Goal: Task Accomplishment & Management: Use online tool/utility

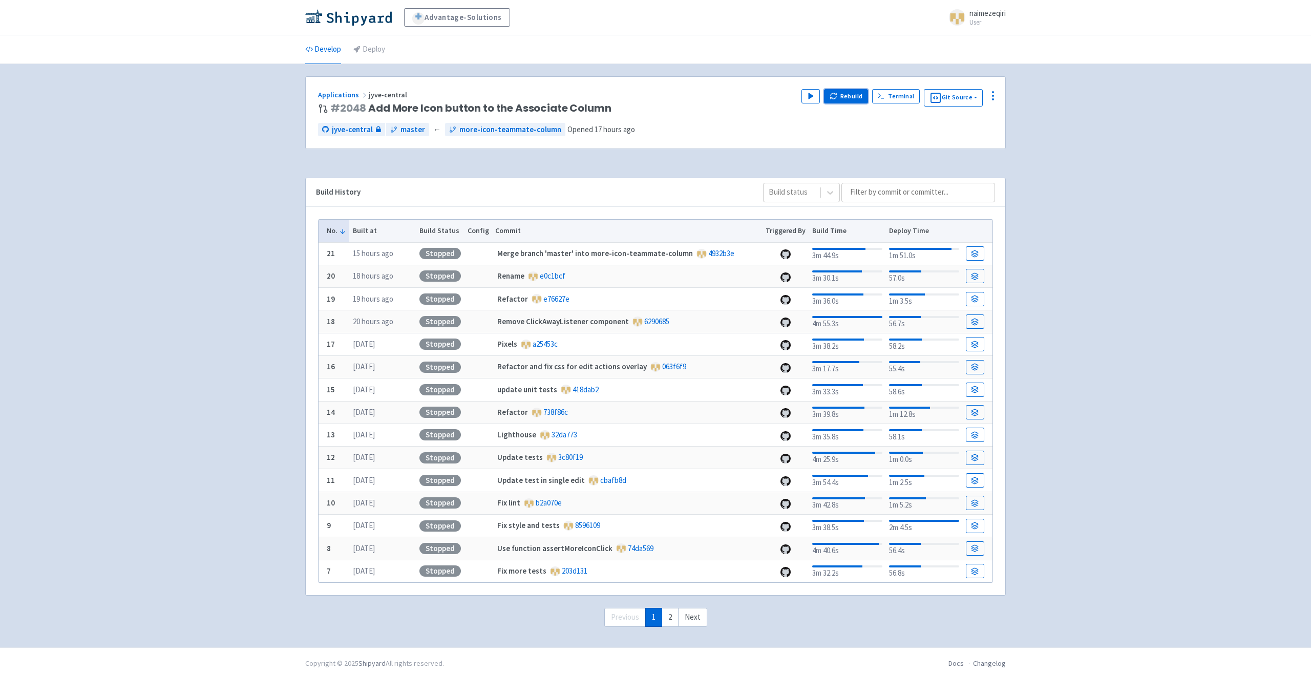
click at [842, 98] on button "Rebuild" at bounding box center [846, 96] width 44 height 14
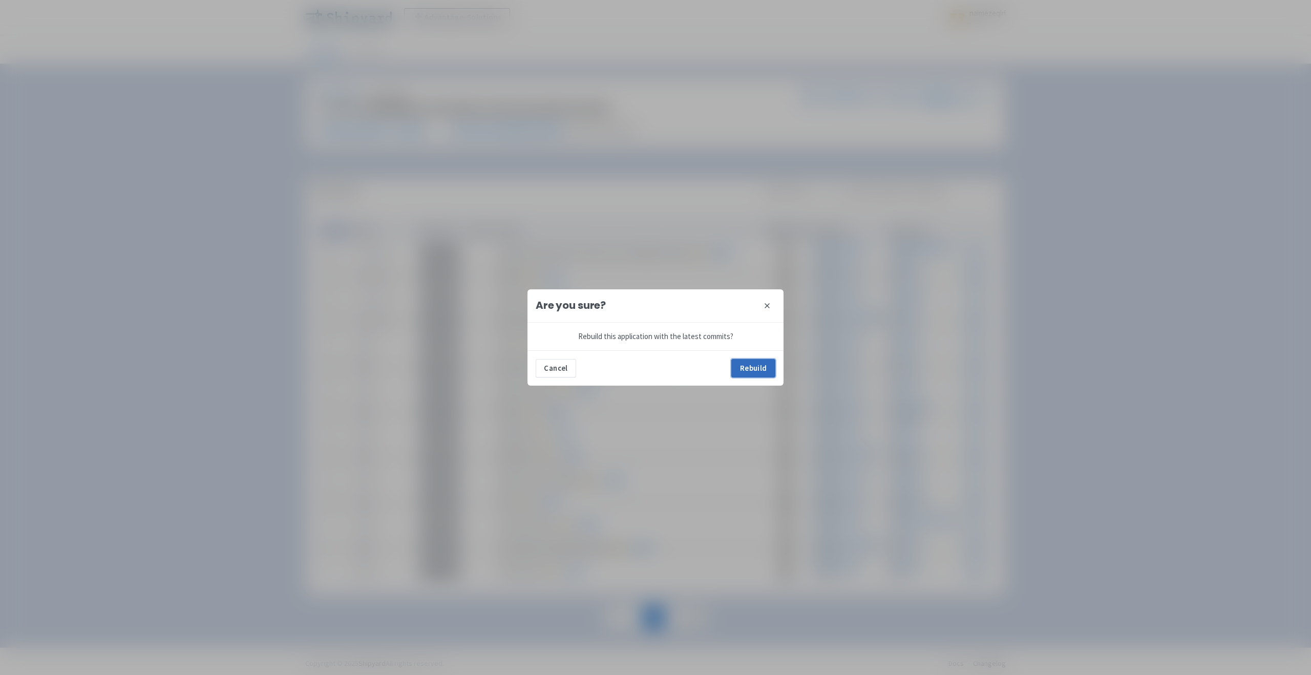
click at [749, 365] on button "Rebuild" at bounding box center [753, 368] width 44 height 18
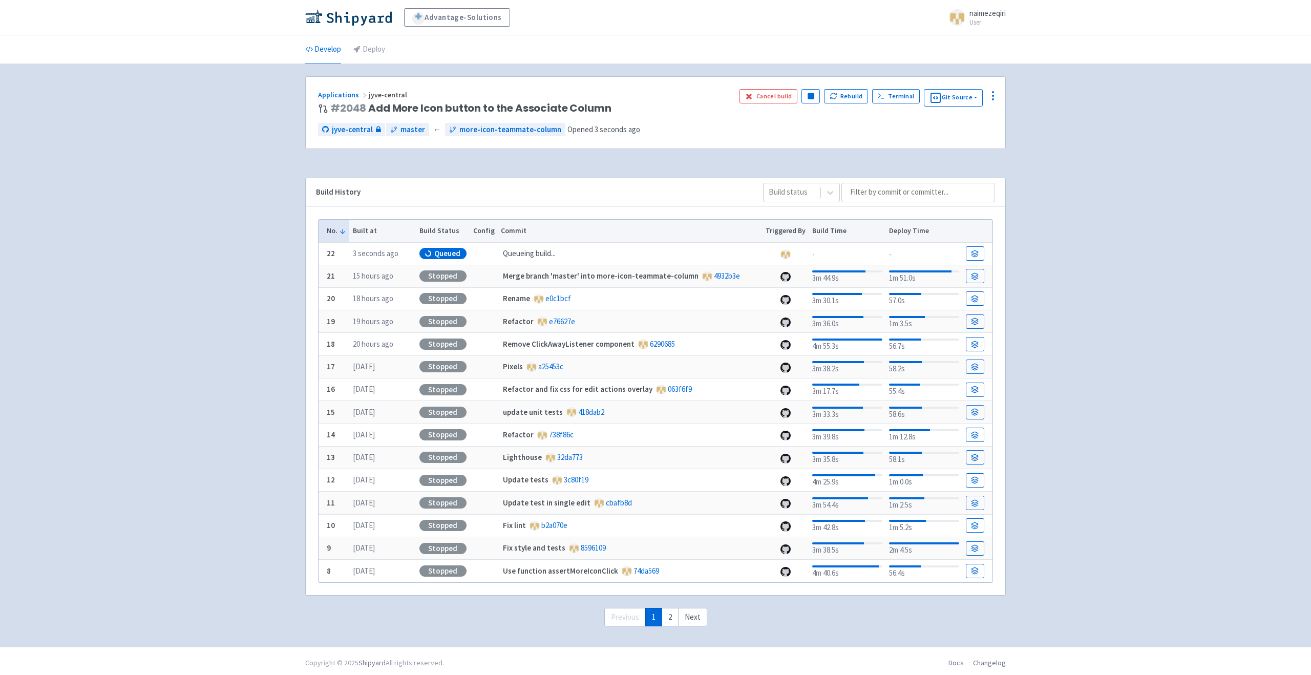
click at [294, 446] on div "Advantage-Solutions naimezeqiri User Profile Sign out Develop Deploy #" at bounding box center [655, 323] width 1311 height 647
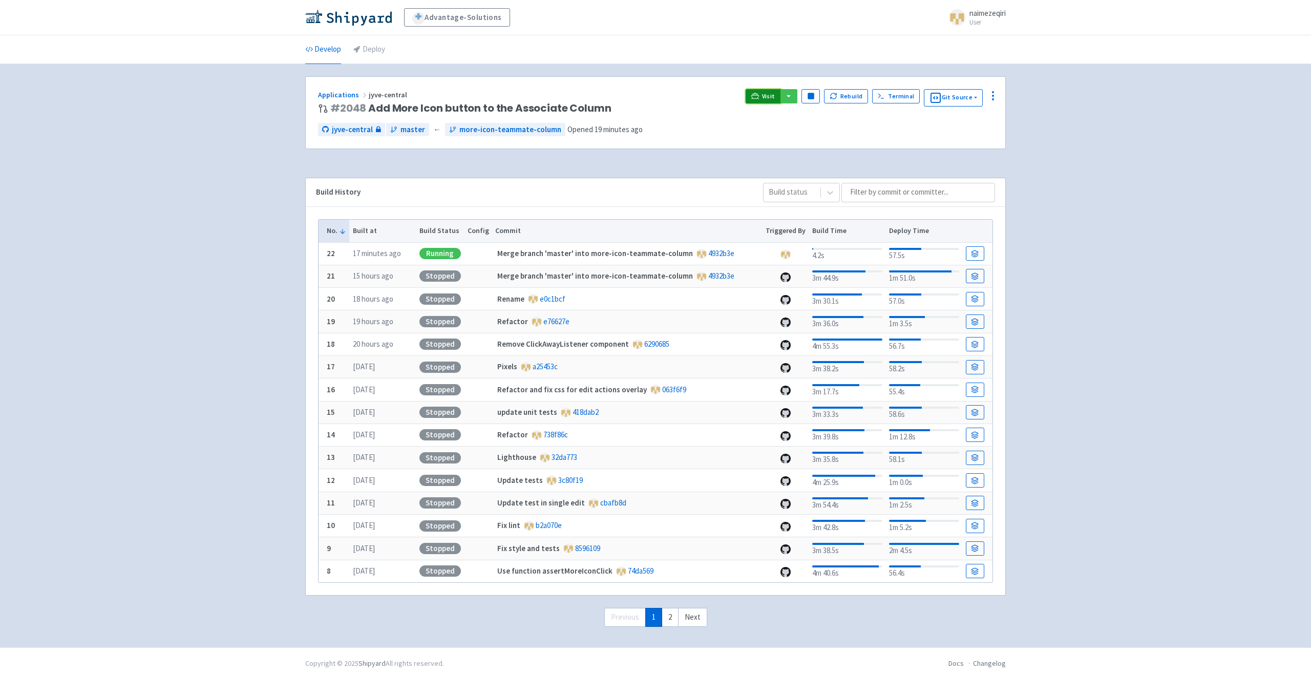
click at [764, 95] on link "Visit" at bounding box center [763, 96] width 35 height 14
